Goal: Task Accomplishment & Management: Use online tool/utility

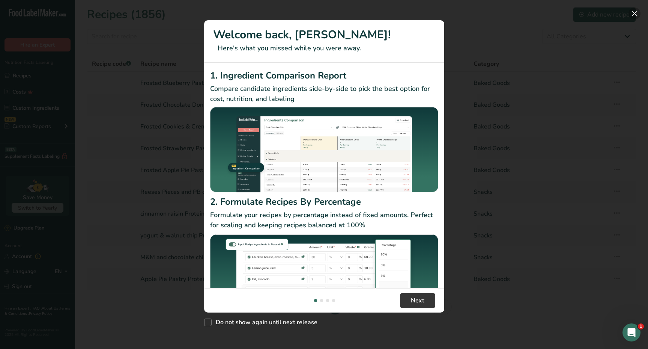
click at [633, 18] on button "New Features" at bounding box center [634, 14] width 12 height 12
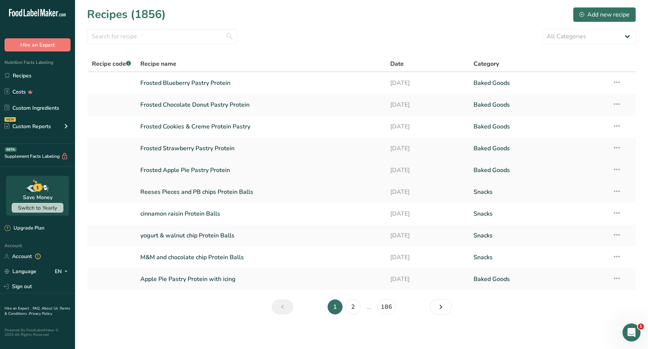
click at [176, 171] on link "Frosted Apple Pie Pastry Protein" at bounding box center [260, 170] width 241 height 16
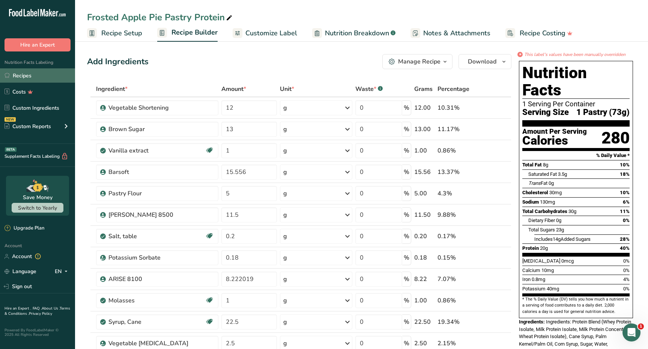
click at [53, 73] on link "Recipes" at bounding box center [37, 75] width 75 height 14
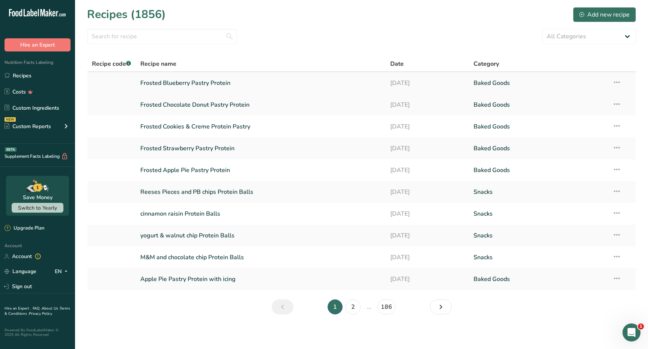
click at [207, 86] on link "Frosted Blueberry Pastry Protein" at bounding box center [260, 83] width 241 height 16
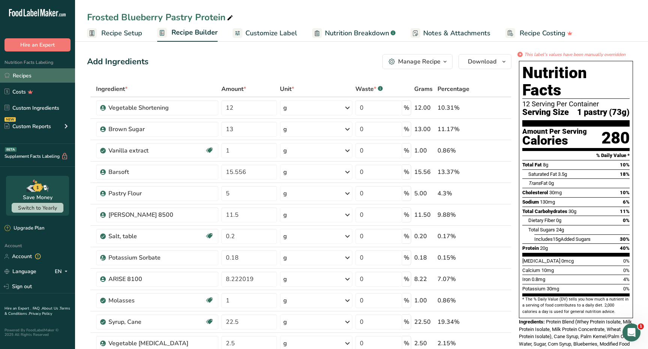
click at [38, 78] on link "Recipes" at bounding box center [37, 75] width 75 height 14
